Goal: Task Accomplishment & Management: Use online tool/utility

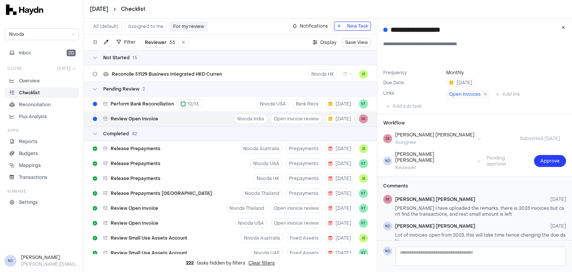
scroll to position [210, 0]
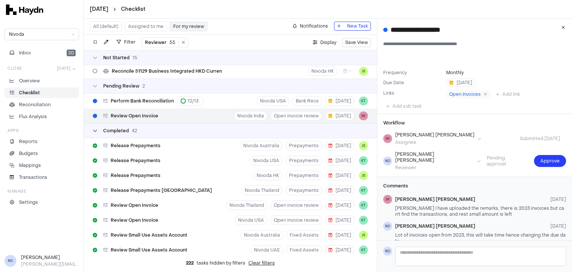
click at [97, 130] on div "Completed 42" at bounding box center [115, 131] width 44 height 6
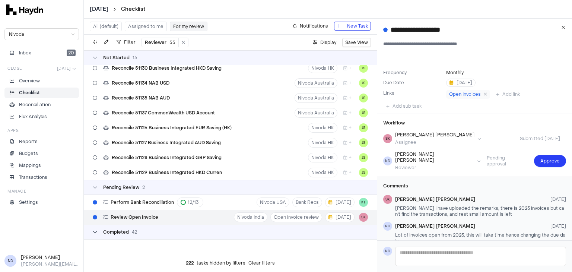
scroll to position [0, 0]
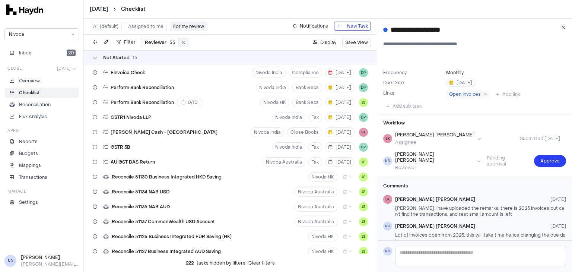
click at [182, 41] on icon at bounding box center [183, 42] width 3 height 4
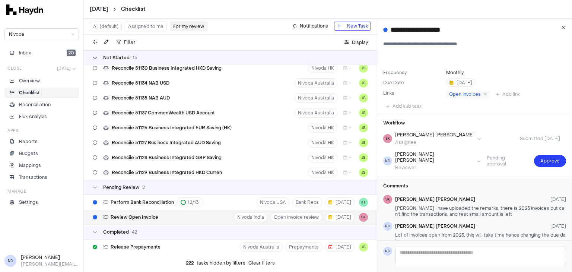
click at [96, 59] on icon at bounding box center [95, 57] width 4 height 4
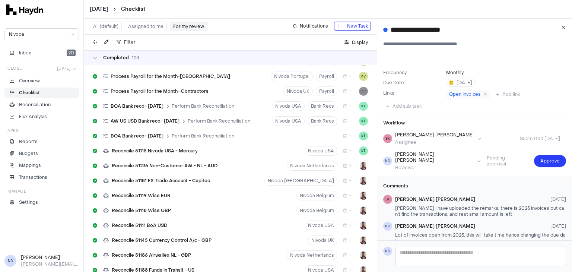
scroll to position [2181, 0]
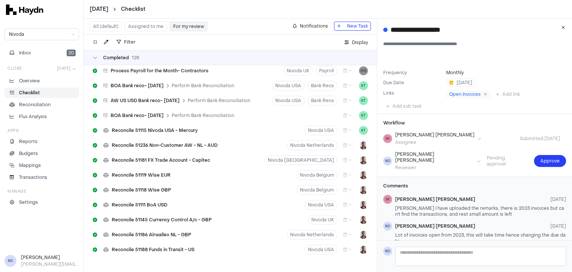
click at [108, 29] on button "All (default)" at bounding box center [106, 27] width 32 height 10
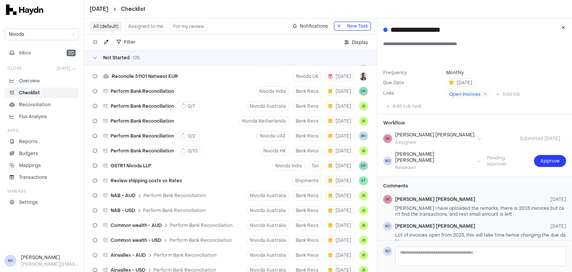
scroll to position [40, 0]
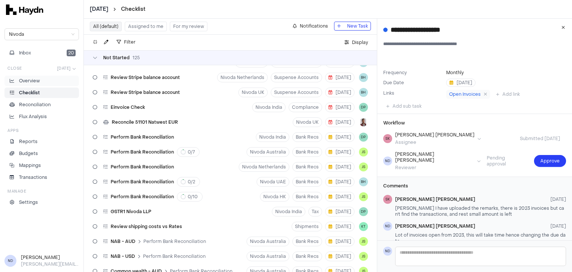
click at [49, 79] on li "Overview" at bounding box center [42, 80] width 68 height 7
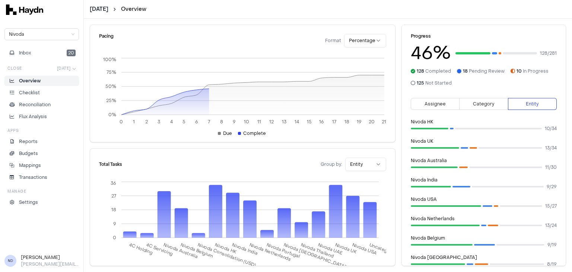
click at [466, 128] on div at bounding box center [498, 128] width 87 height 1
click at [38, 93] on p "Checklist" at bounding box center [29, 92] width 21 height 7
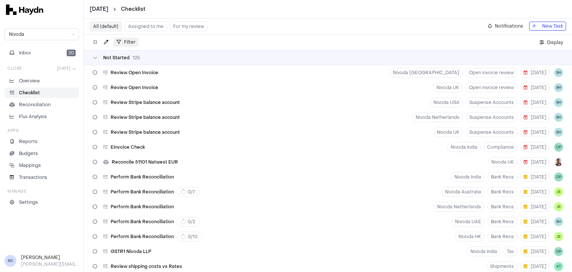
click at [133, 42] on span "Filter" at bounding box center [130, 41] width 12 height 7
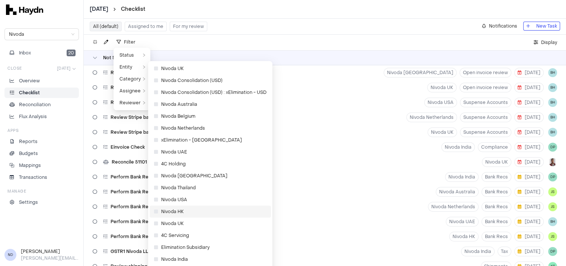
click at [182, 212] on span "Nivoda HK" at bounding box center [169, 211] width 30 height 7
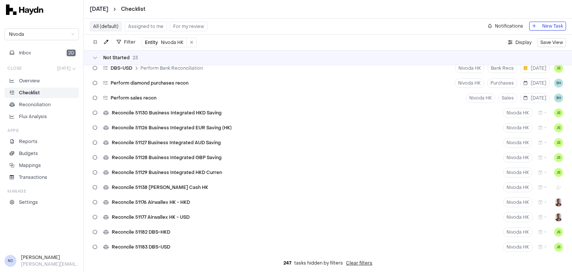
scroll to position [153, 0]
click at [198, 117] on div "Reconcile 51130 Business Integrated HKD Saving" at bounding box center [157, 113] width 135 height 14
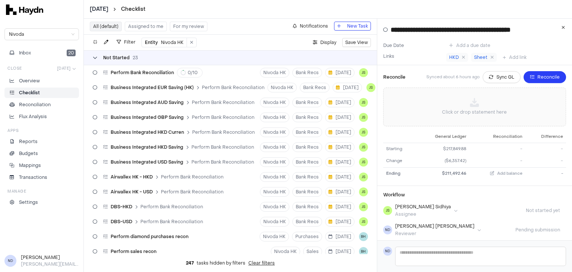
click at [98, 59] on div "Not Started 23" at bounding box center [115, 58] width 45 height 6
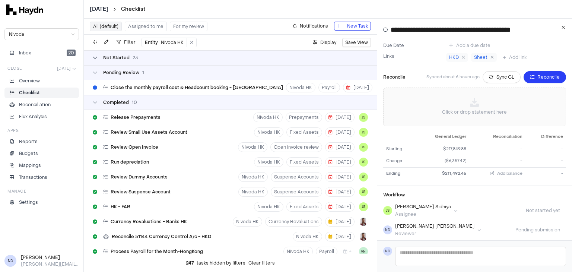
click at [98, 59] on div "Not Started 23" at bounding box center [115, 58] width 45 height 6
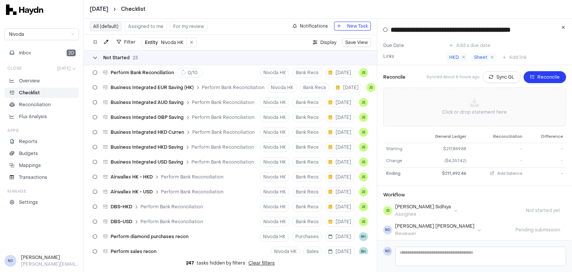
click at [98, 59] on div "Not Started 23" at bounding box center [115, 58] width 45 height 6
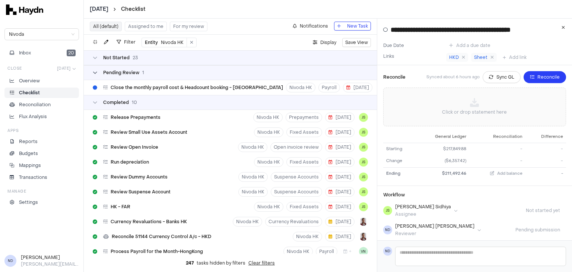
click at [96, 71] on icon at bounding box center [95, 72] width 4 height 4
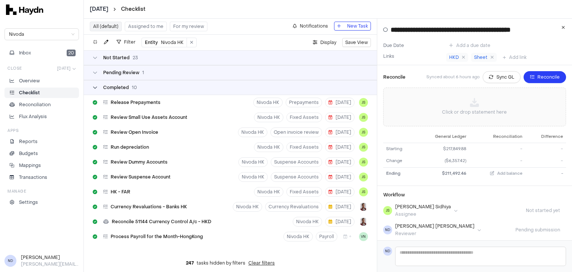
click at [98, 88] on div "Completed 10" at bounding box center [115, 87] width 44 height 6
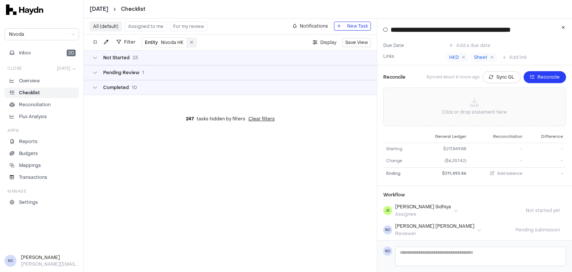
click at [192, 41] on icon at bounding box center [191, 42] width 3 height 4
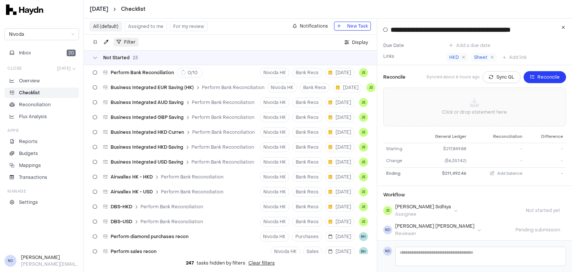
click at [126, 39] on span "Filter" at bounding box center [130, 41] width 12 height 7
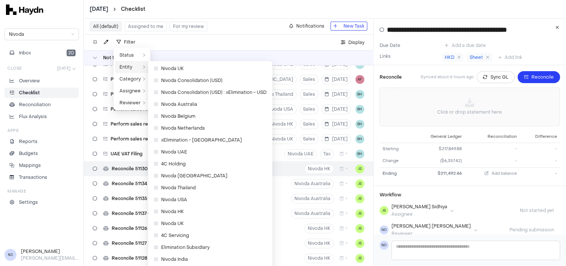
click at [137, 66] on span "Entity" at bounding box center [129, 66] width 21 height 7
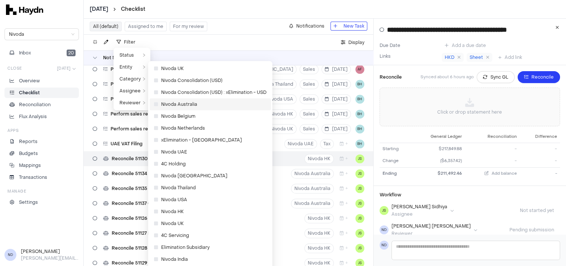
click at [153, 105] on li "Nivoda Australia" at bounding box center [210, 104] width 121 height 12
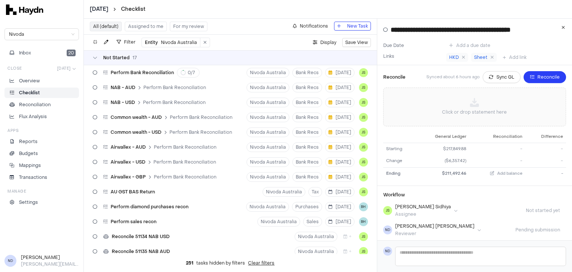
click at [105, 53] on div "Not Started 17" at bounding box center [230, 57] width 293 height 15
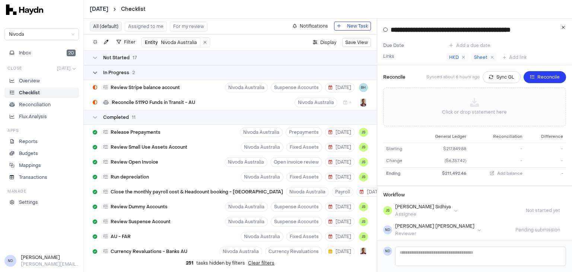
click at [100, 74] on div "In Progress 2" at bounding box center [114, 73] width 42 height 6
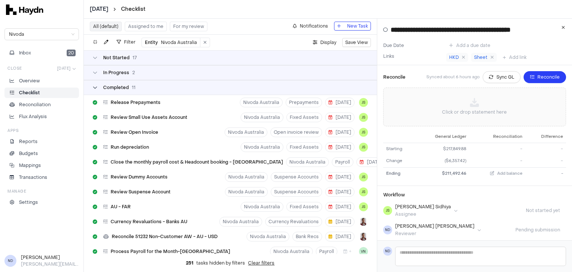
click at [98, 87] on div "Completed 11" at bounding box center [114, 87] width 43 height 6
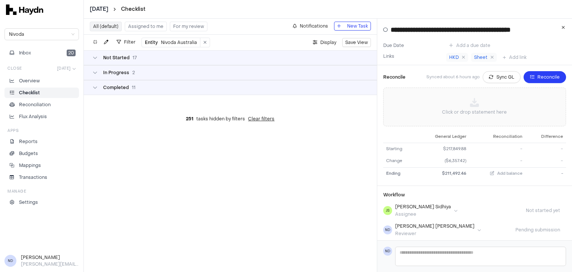
click at [103, 11] on html "**********" at bounding box center [286, 136] width 572 height 272
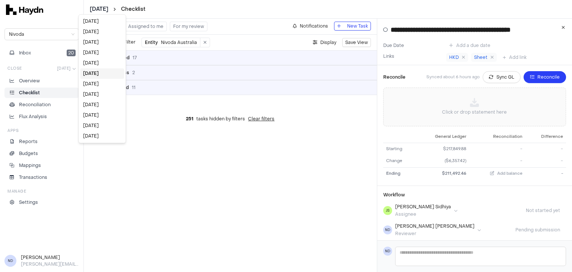
click at [166, 44] on html "**********" at bounding box center [286, 136] width 572 height 272
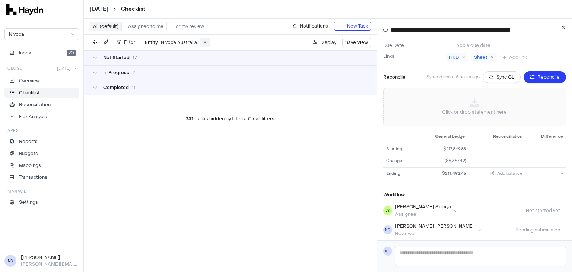
click at [203, 44] on button at bounding box center [204, 42] width 9 height 9
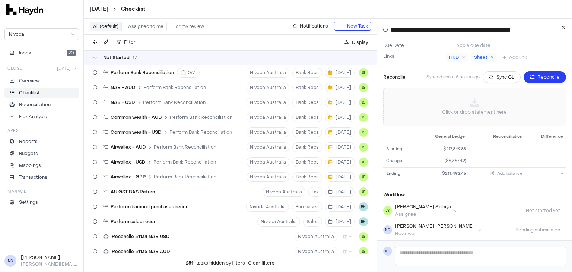
click at [140, 42] on div "Filter ." at bounding box center [120, 43] width 60 height 10
click at [127, 43] on span "Filter" at bounding box center [130, 41] width 12 height 7
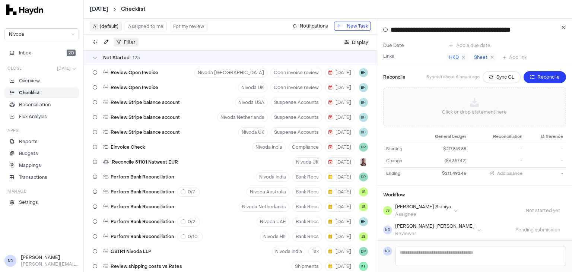
click at [128, 41] on span "Filter" at bounding box center [130, 41] width 12 height 7
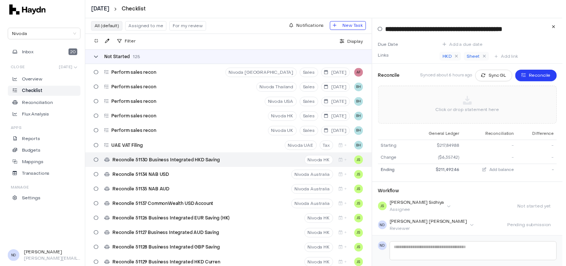
scroll to position [1016, 0]
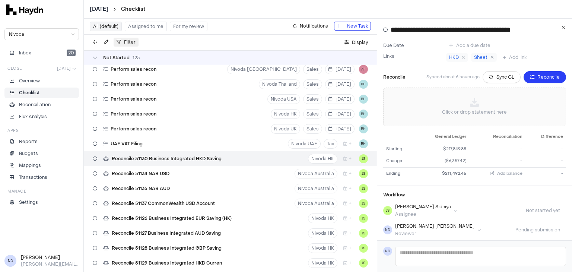
click at [127, 41] on span "Filter" at bounding box center [130, 41] width 12 height 7
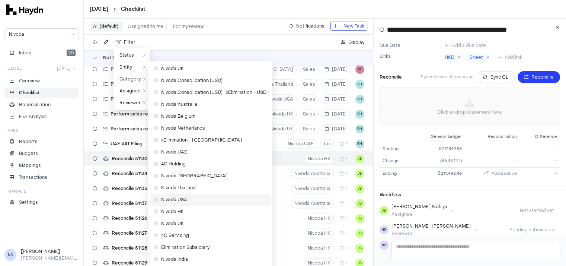
click at [184, 198] on span "Nivoda USA" at bounding box center [170, 199] width 33 height 7
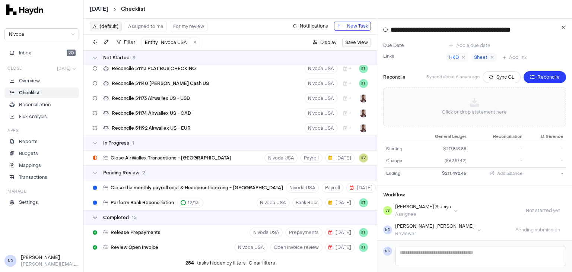
click at [99, 217] on div "Completed 15" at bounding box center [115, 217] width 44 height 6
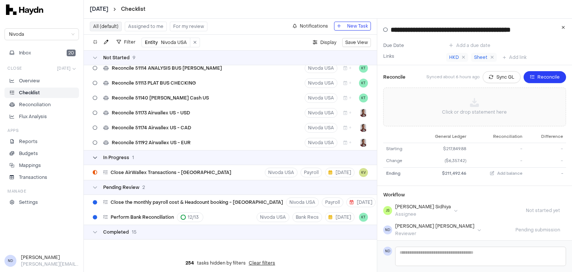
click at [108, 158] on span "In Progress" at bounding box center [116, 157] width 26 height 6
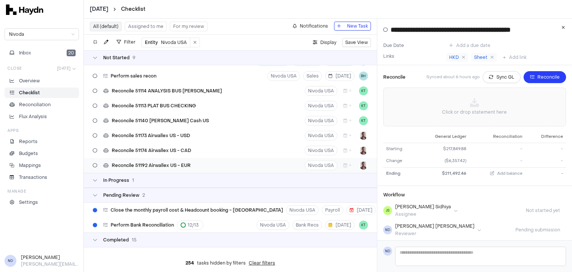
scroll to position [34, 0]
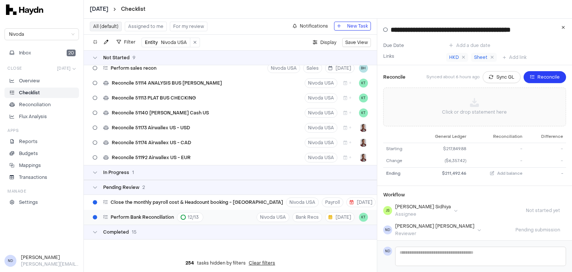
click at [212, 215] on div "Perform Bank Reconciliation 12 / 13 Nivoda USA Bank Recs [DATE] KT" at bounding box center [230, 217] width 293 height 15
type input "**********"
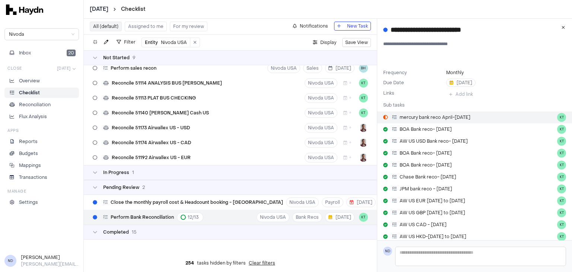
click at [426, 117] on span "mercury bank reco April-[DATE]" at bounding box center [434, 117] width 71 height 6
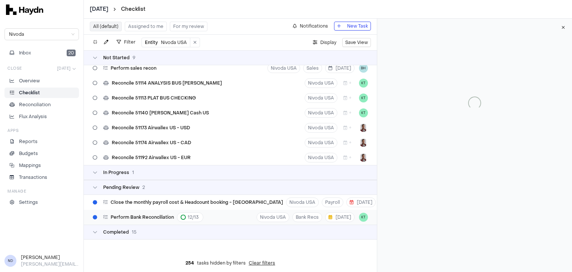
click at [213, 216] on div "Perform Bank Reconciliation 12 / 13 Nivoda USA Bank Recs [DATE] KT" at bounding box center [230, 217] width 293 height 15
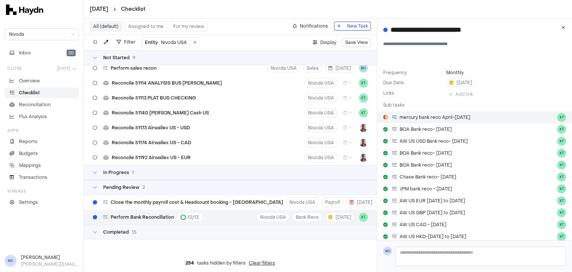
click at [469, 117] on span "mercury bank reco April-[DATE]" at bounding box center [434, 117] width 71 height 6
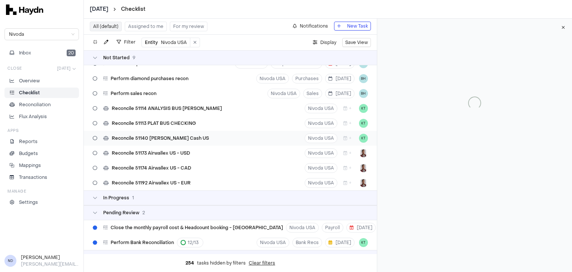
scroll to position [10, 0]
click at [139, 193] on div "In Progress 1" at bounding box center [230, 196] width 293 height 15
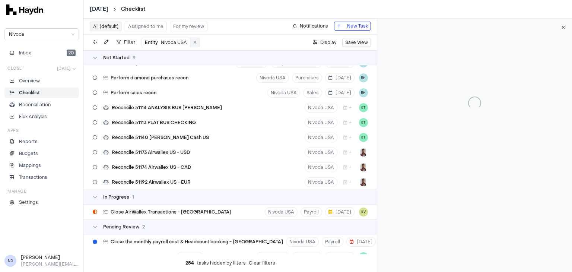
click at [195, 43] on button at bounding box center [194, 42] width 9 height 9
click at [128, 44] on span "Filter" at bounding box center [130, 41] width 12 height 7
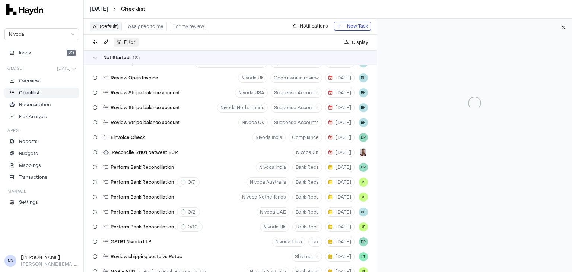
click at [127, 42] on span "Filter" at bounding box center [130, 41] width 12 height 7
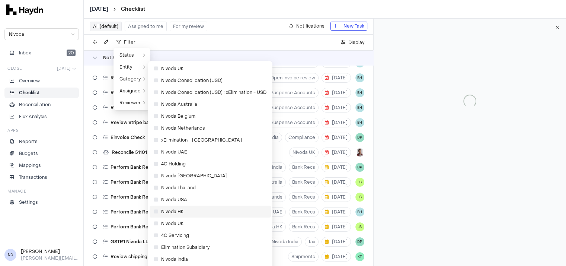
click at [183, 209] on span "Nivoda HK" at bounding box center [210, 211] width 112 height 7
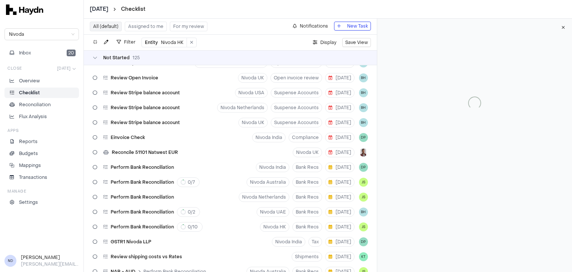
click at [183, 209] on html "[DATE] Checklist Nivoda Inbox 20 Close [DATE] Overview Checklist Reconciliation…" at bounding box center [286, 136] width 572 height 272
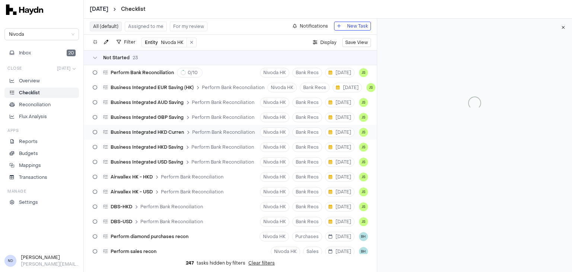
click at [153, 130] on span "Business Integrated HKD Curren" at bounding box center [147, 132] width 73 height 6
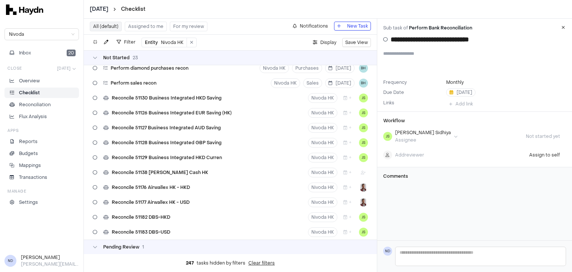
scroll to position [181, 0]
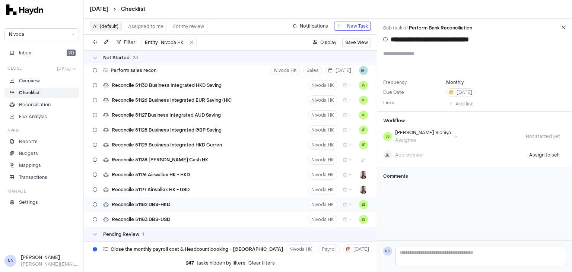
click at [164, 202] on span "Reconcile 51182 DBS-HKD" at bounding box center [141, 204] width 58 height 6
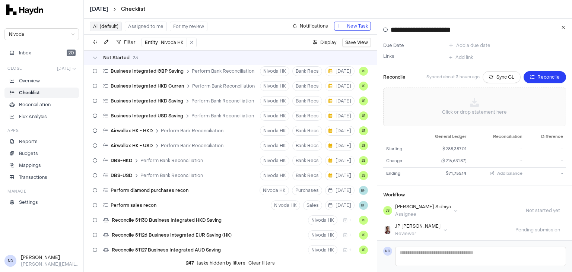
scroll to position [46, 0]
click at [139, 161] on div "DBS-HKD Perform Bank Reconciliation" at bounding box center [153, 160] width 100 height 6
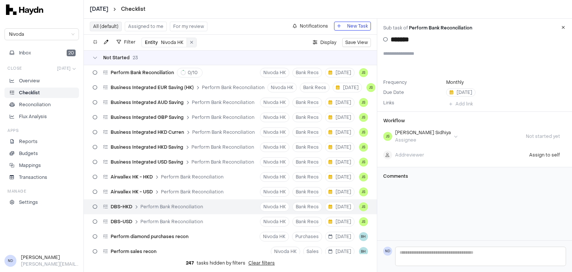
click at [193, 42] on button at bounding box center [191, 42] width 9 height 9
click at [130, 39] on span "Filter" at bounding box center [130, 41] width 12 height 7
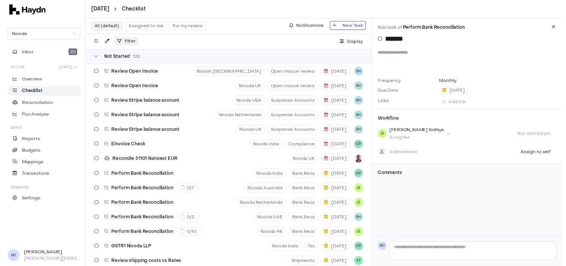
scroll to position [346, 0]
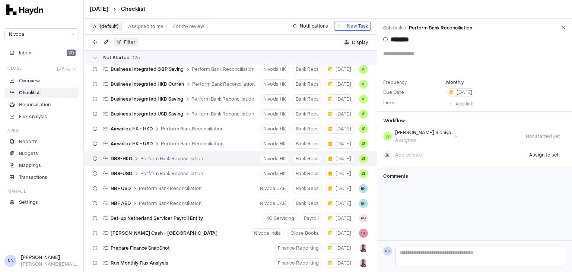
click at [130, 42] on span "Filter" at bounding box center [130, 41] width 12 height 7
click at [129, 39] on span "Filter" at bounding box center [130, 41] width 12 height 7
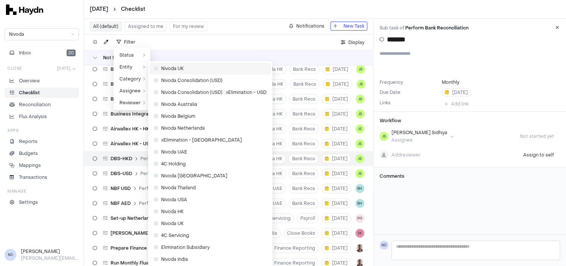
click at [175, 69] on span "Nivoda UK" at bounding box center [169, 68] width 30 height 7
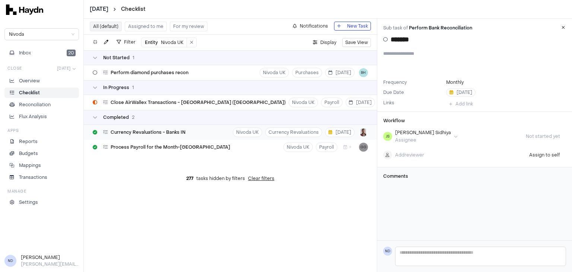
click at [164, 134] on span "Currency Revaluations - Banks IN" at bounding box center [148, 132] width 75 height 6
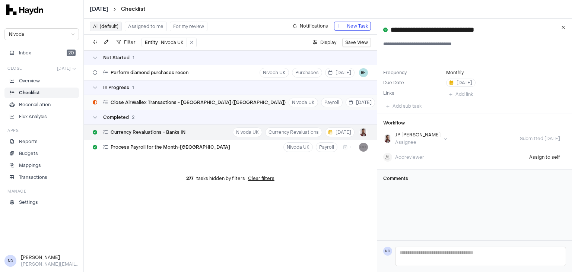
click at [164, 105] on div "Close AirWallex Transactions - [GEOGRAPHIC_DATA] ([GEOGRAPHIC_DATA])" at bounding box center [189, 102] width 199 height 14
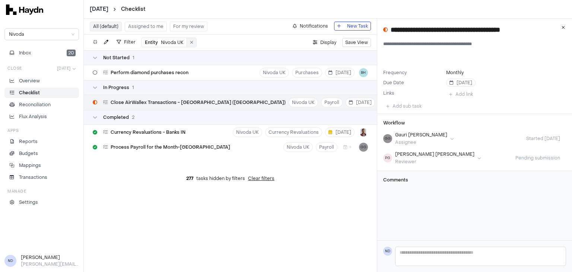
click at [191, 44] on icon at bounding box center [191, 42] width 3 height 4
click at [130, 42] on span "Filter" at bounding box center [130, 41] width 12 height 7
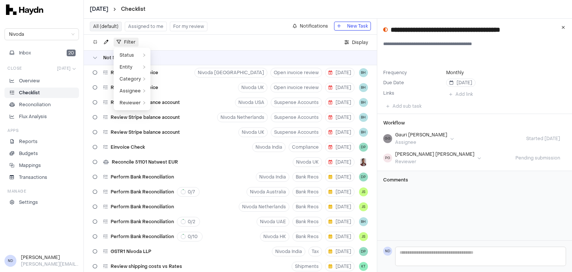
scroll to position [1894, 0]
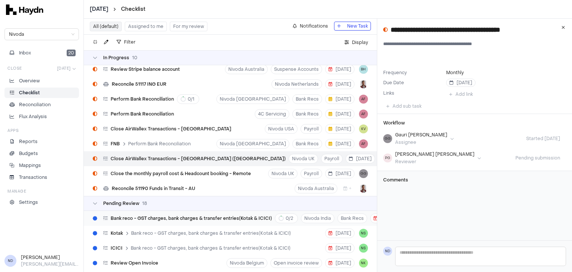
click at [234, 218] on span "Bank reco - GST charges, bank charges & transfer entries(Kotak & ICICI)" at bounding box center [191, 218] width 161 height 6
type input "**********"
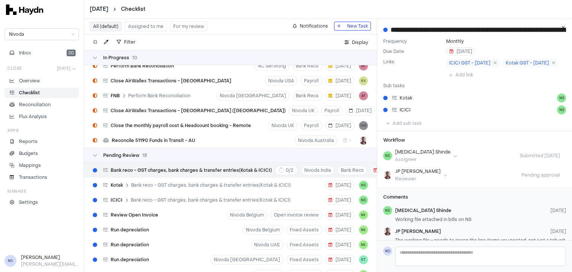
scroll to position [31, 0]
click at [403, 172] on html "[DATE] Checklist Nivoda Inbox 20 Close [DATE] Overview Checklist Reconciliation…" at bounding box center [286, 136] width 572 height 272
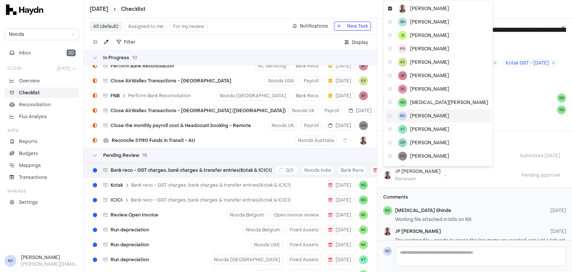
click at [419, 116] on span "[PERSON_NAME]" at bounding box center [429, 116] width 39 height 6
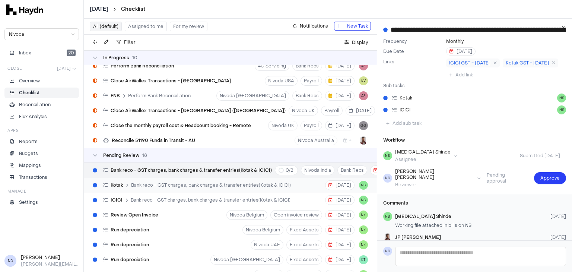
click at [170, 185] on span "Bank reco - GST charges, bank charges & transfer entries(Kotak & ICICI)" at bounding box center [211, 185] width 160 height 6
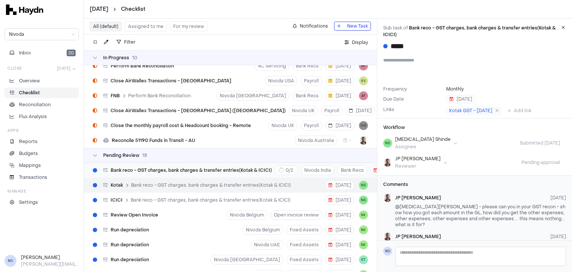
click at [234, 169] on span "Bank reco - GST charges, bank charges & transfer entries(Kotak & ICICI)" at bounding box center [191, 170] width 161 height 6
click at [183, 201] on span "Bank reco - GST charges, bank charges & transfer entries(Kotak & ICICI)" at bounding box center [211, 200] width 160 height 6
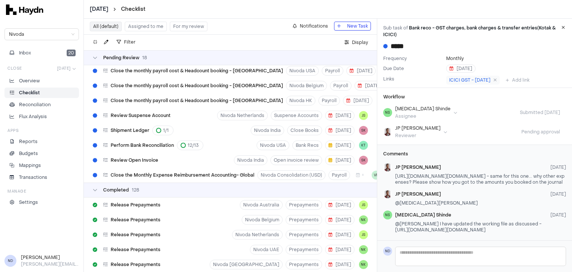
scroll to position [2192, 0]
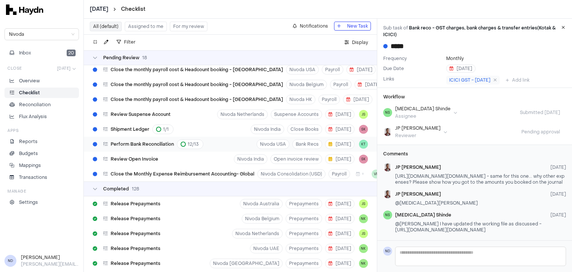
click at [153, 140] on div "Perform Bank Reconciliation 12 / 13" at bounding box center [153, 144] width 100 height 10
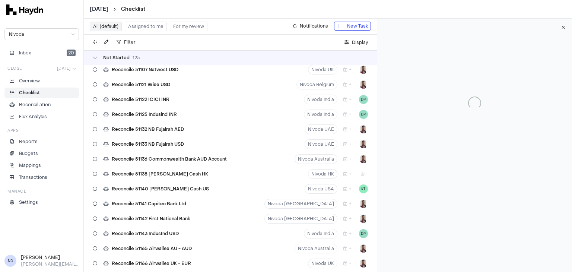
scroll to position [1312, 0]
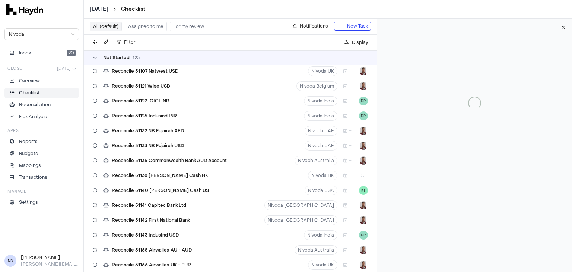
click at [99, 57] on div "Not Started 125" at bounding box center [116, 58] width 47 height 6
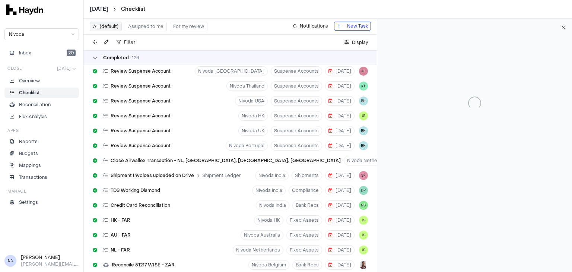
click at [98, 59] on div "Completed 128" at bounding box center [116, 58] width 47 height 6
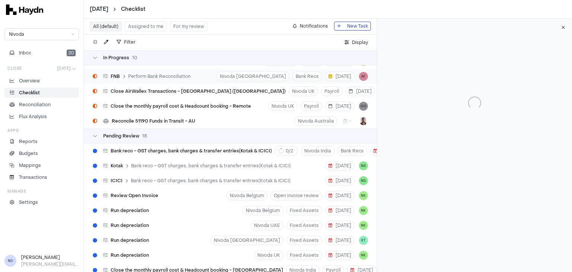
scroll to position [98, 0]
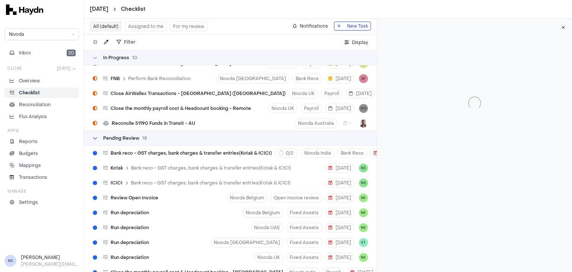
click at [94, 139] on icon at bounding box center [95, 138] width 4 height 4
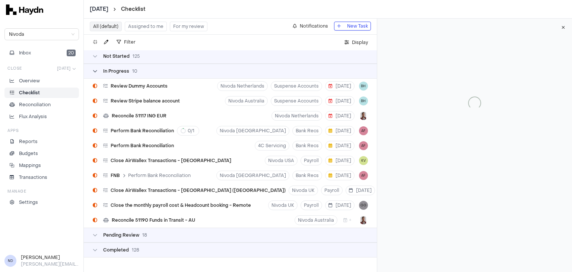
click at [97, 71] on icon at bounding box center [95, 71] width 4 height 4
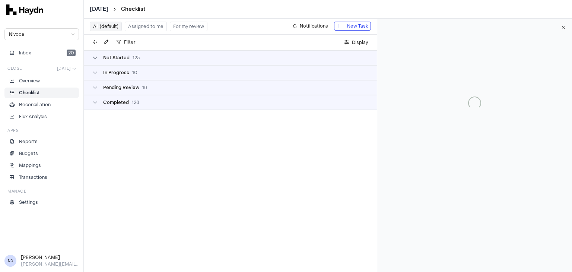
click at [96, 59] on icon at bounding box center [95, 57] width 4 height 4
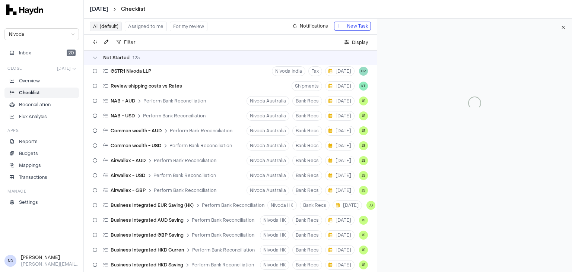
scroll to position [181, 0]
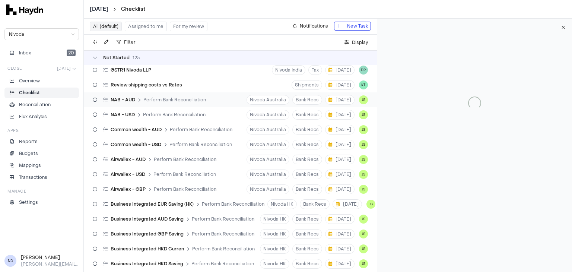
click at [149, 97] on span "Perform Bank Reconciliation" at bounding box center [174, 100] width 63 height 6
click at [95, 99] on icon at bounding box center [95, 100] width 4 height 4
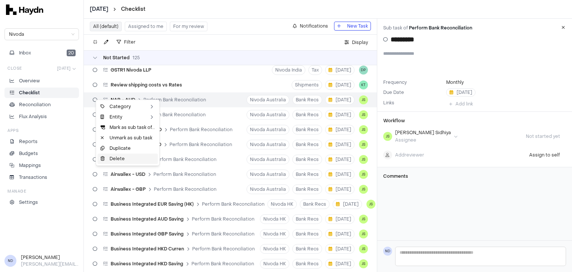
click at [120, 158] on div "Delete" at bounding box center [128, 158] width 60 height 10
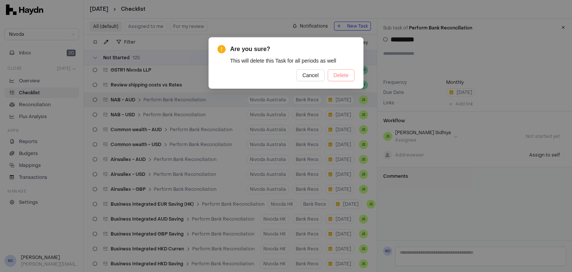
click at [347, 73] on span "Delete" at bounding box center [341, 75] width 15 height 8
